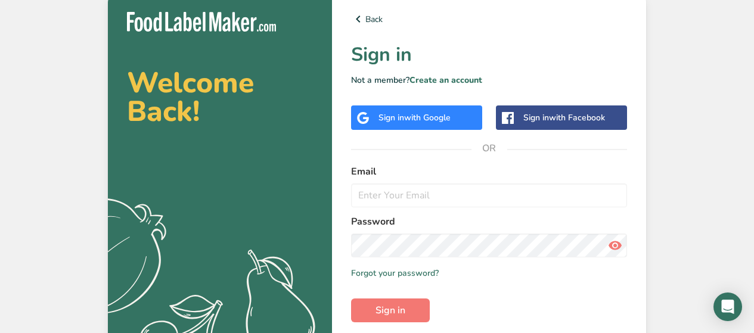
click at [420, 123] on span "with Google" at bounding box center [427, 117] width 46 height 11
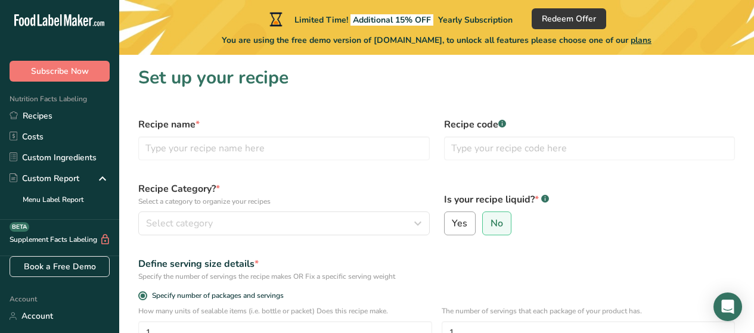
click at [464, 220] on span "Yes" at bounding box center [459, 223] width 15 height 12
click at [452, 220] on input "Yes" at bounding box center [448, 224] width 8 height 8
radio input "true"
radio input "false"
select select "22"
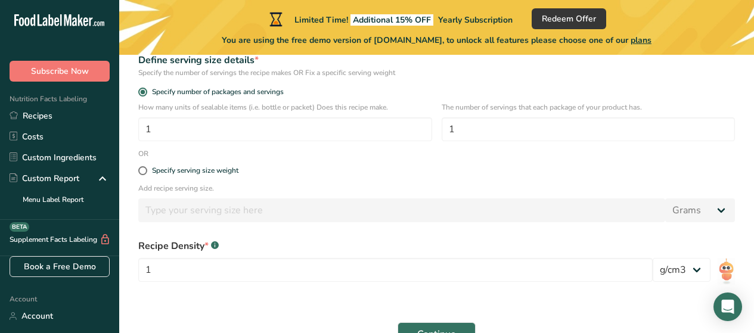
scroll to position [274, 0]
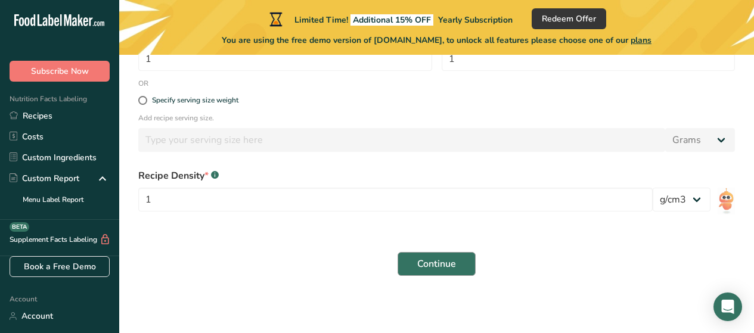
type input "Spam sandwitch + pineapple & orange, avocado, and cucumber"
click at [438, 262] on span "Continue" at bounding box center [436, 264] width 39 height 14
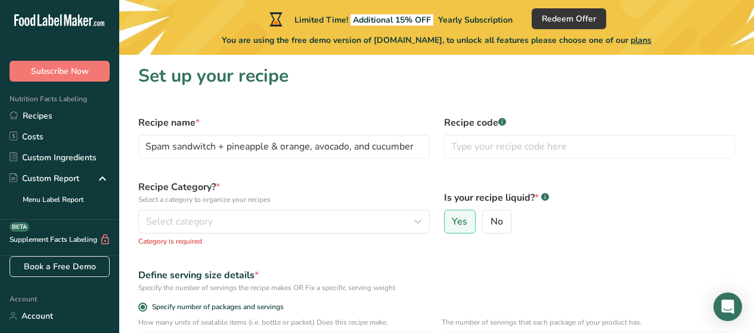
scroll to position [3, 0]
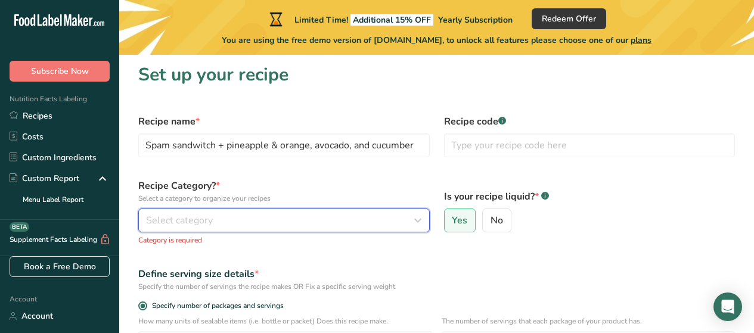
click at [164, 213] on button "Select category" at bounding box center [283, 221] width 291 height 24
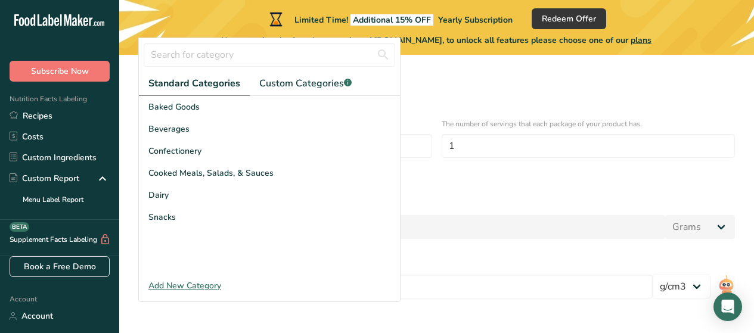
scroll to position [201, 0]
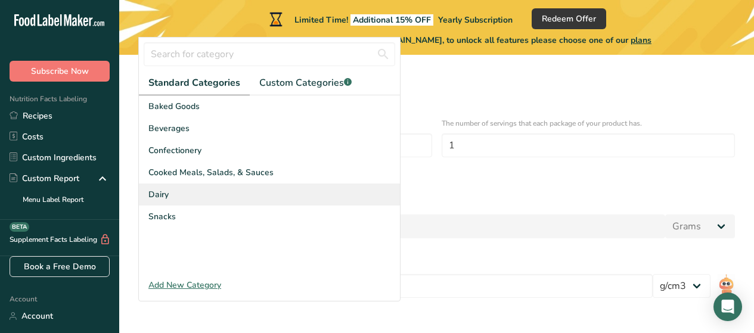
click at [157, 194] on span "Dairy" at bounding box center [158, 194] width 20 height 13
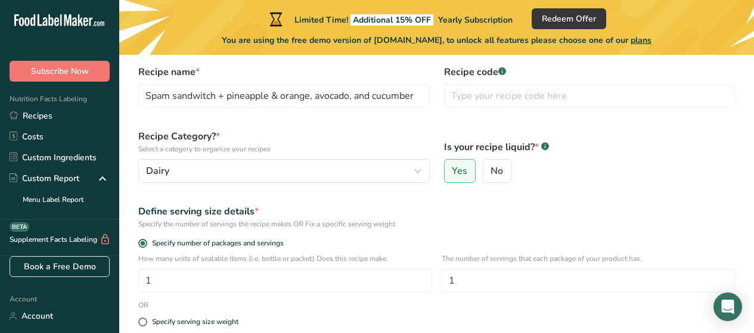
scroll to position [50, 0]
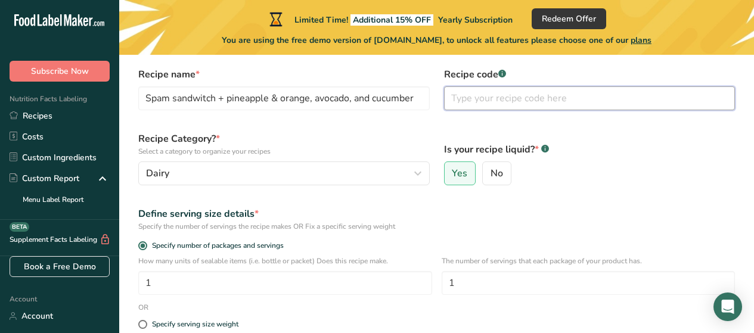
click at [661, 105] on input "text" at bounding box center [589, 98] width 291 height 24
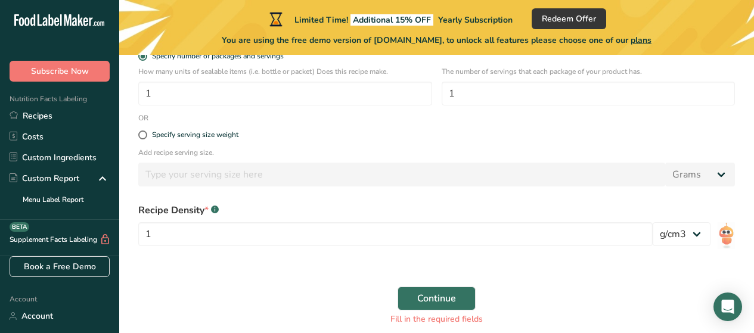
scroll to position [260, 0]
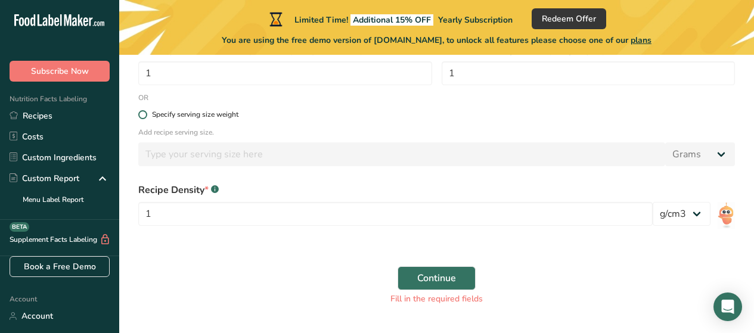
type input "aaz234°3"
click at [230, 111] on div "Specify serving size weight" at bounding box center [195, 114] width 86 height 9
click at [146, 111] on input "Specify serving size weight" at bounding box center [142, 115] width 8 height 8
radio input "true"
radio input "false"
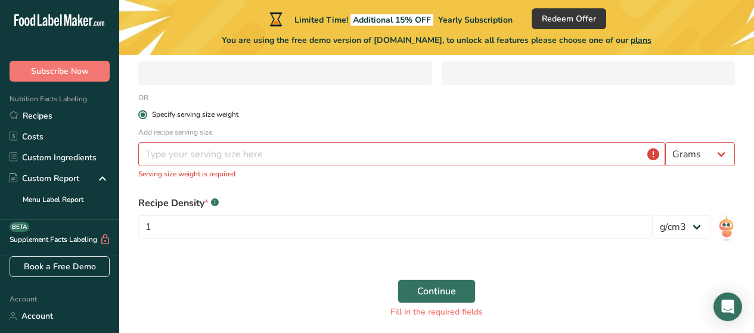
click at [226, 114] on div "Specify serving size weight" at bounding box center [195, 114] width 86 height 9
click at [146, 114] on input "Specify serving size weight" at bounding box center [142, 115] width 8 height 8
click at [264, 155] on input "number" at bounding box center [401, 154] width 527 height 24
click at [710, 160] on select "Grams kg mg mcg lb oz l mL fl oz tbsp tsp cup qt gallon" at bounding box center [700, 154] width 70 height 24
select select "9"
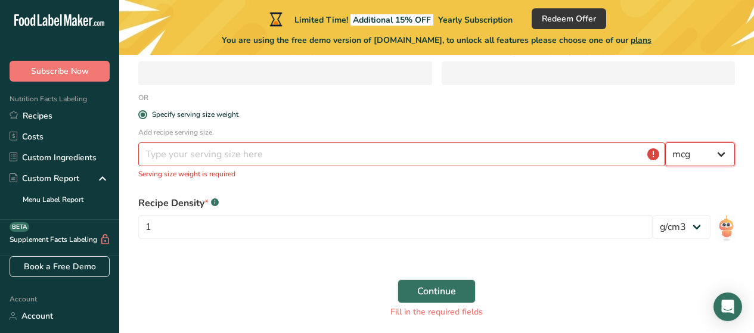
click at [665, 142] on select "Grams kg mg mcg lb oz l mL fl oz tbsp tsp cup qt gallon" at bounding box center [700, 154] width 70 height 24
click at [579, 164] on input "number" at bounding box center [401, 154] width 527 height 24
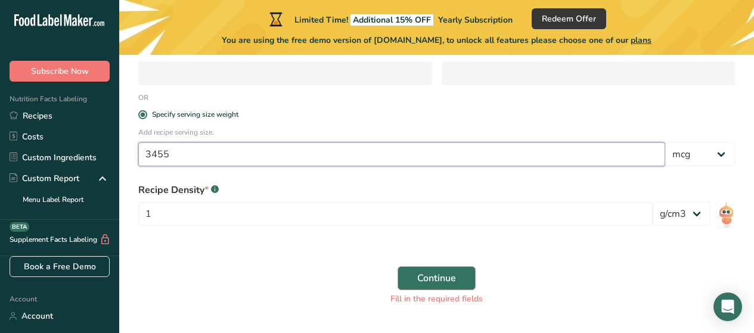
type input "3455"
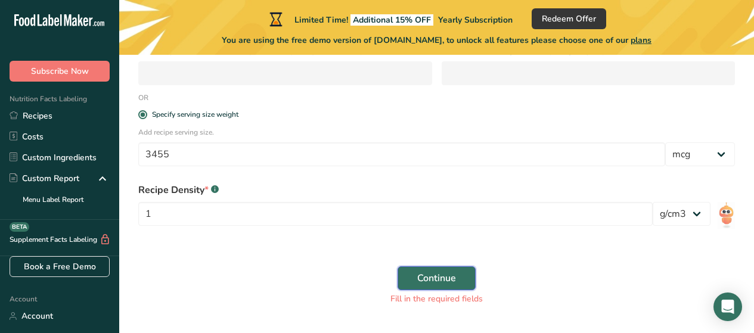
click at [415, 272] on button "Continue" at bounding box center [436, 278] width 78 height 24
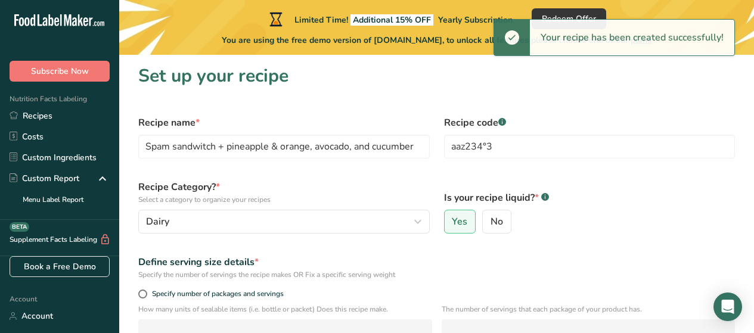
scroll to position [1, 0]
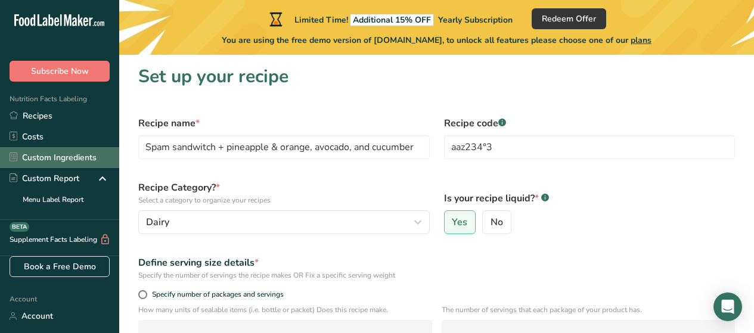
click at [36, 156] on link "Custom Ingredients" at bounding box center [59, 157] width 119 height 21
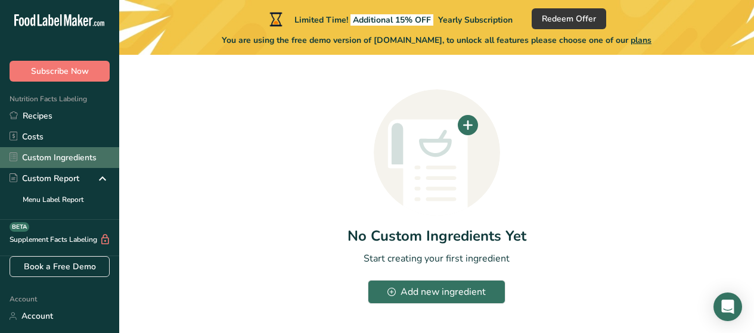
scroll to position [60, 0]
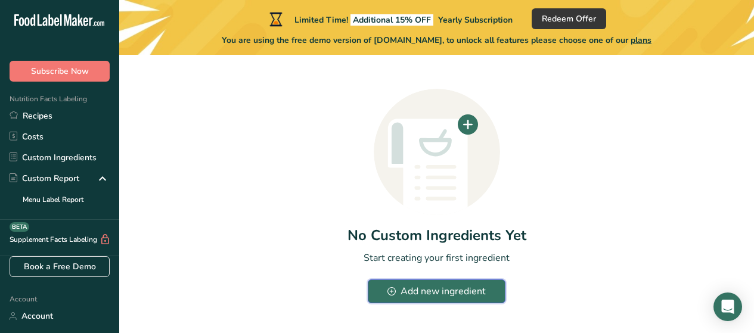
click at [489, 293] on button "Add new ingredient" at bounding box center [436, 291] width 137 height 24
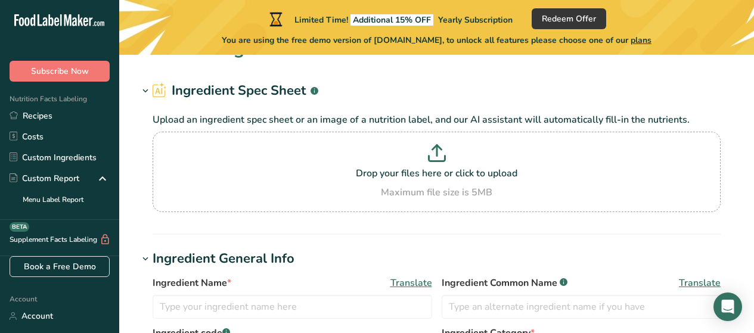
scroll to position [18, 0]
